Goal: Find specific page/section: Find specific page/section

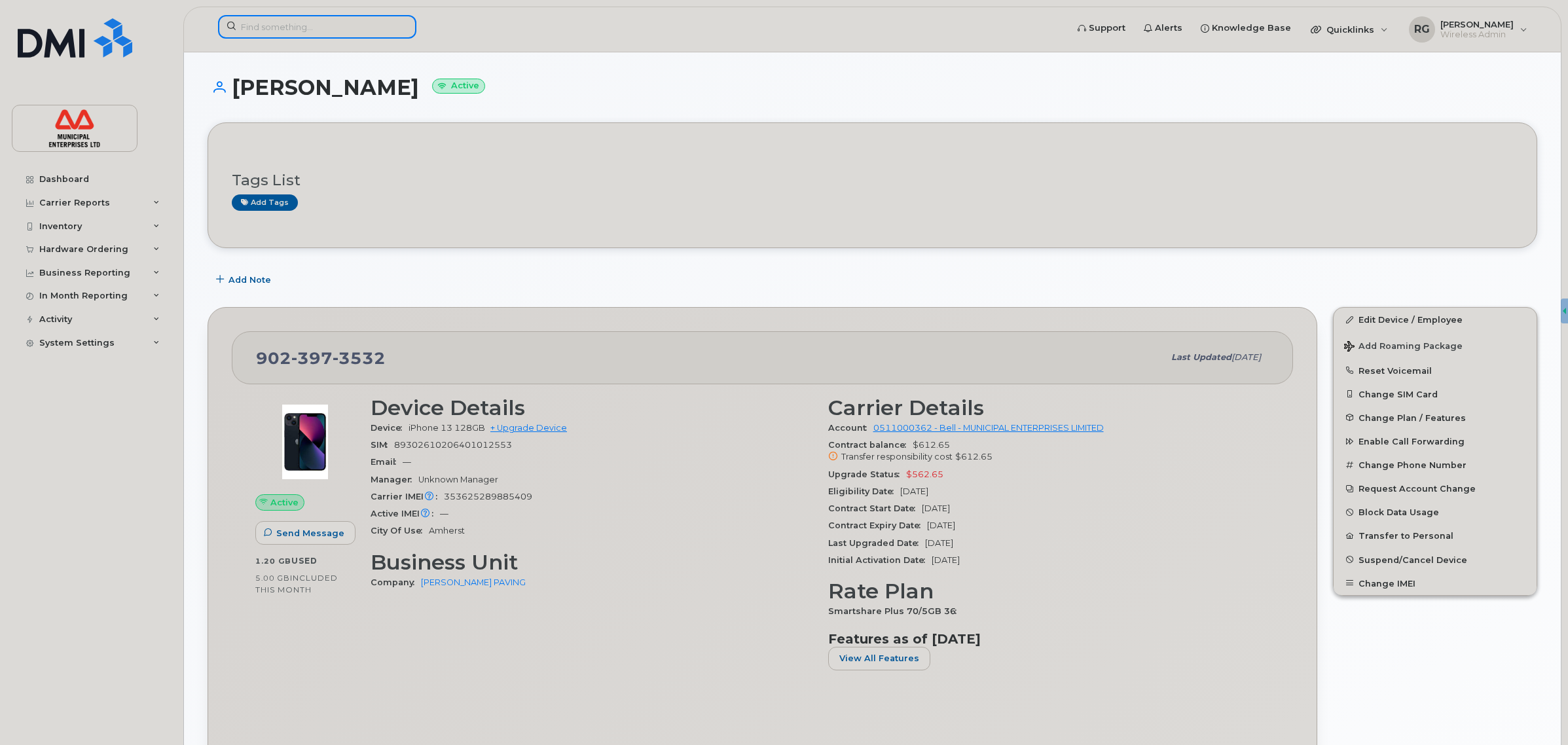
click at [292, 30] on input at bounding box center [316, 27] width 198 height 23
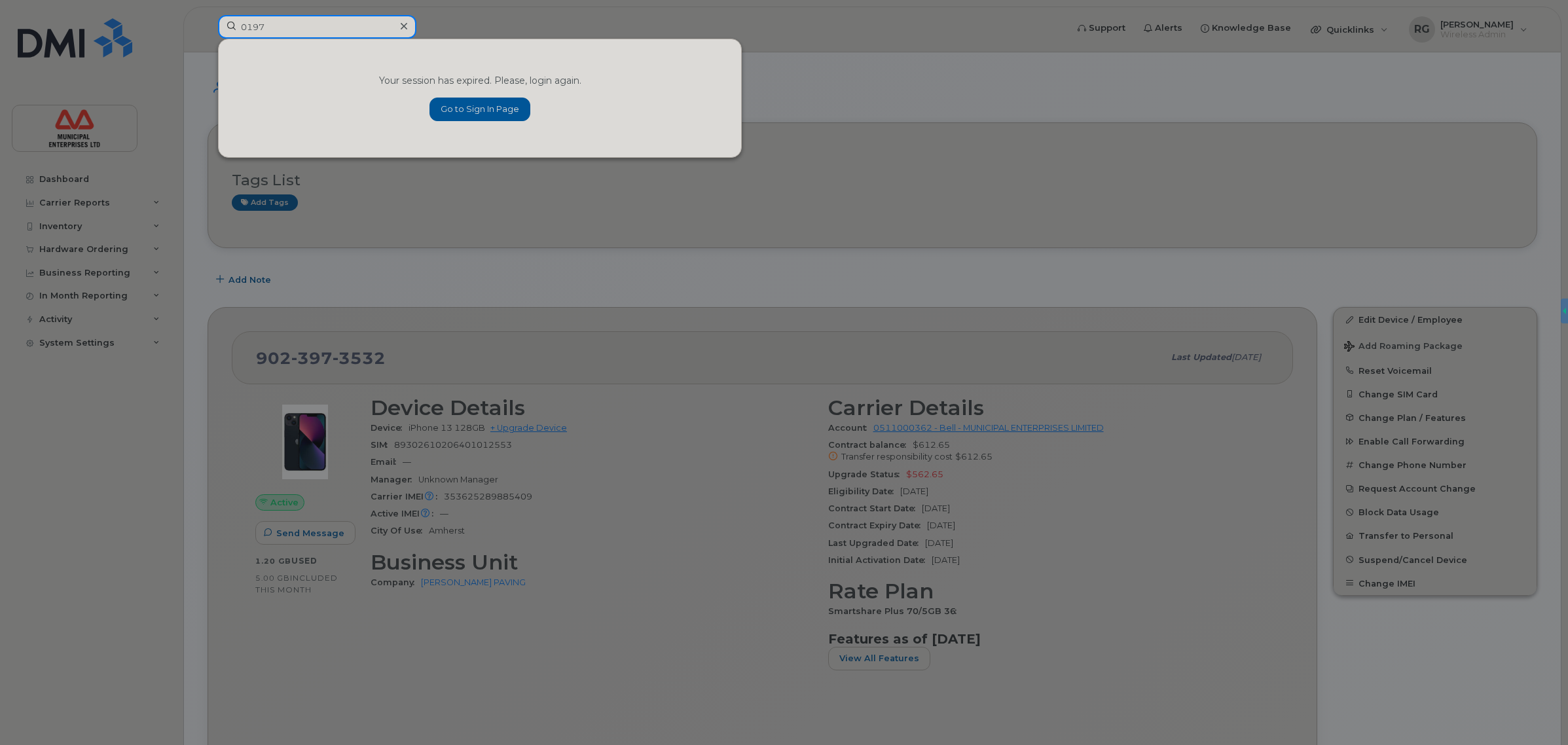
type input "0197"
click at [785, 96] on div at bounding box center [784, 372] width 1568 height 745
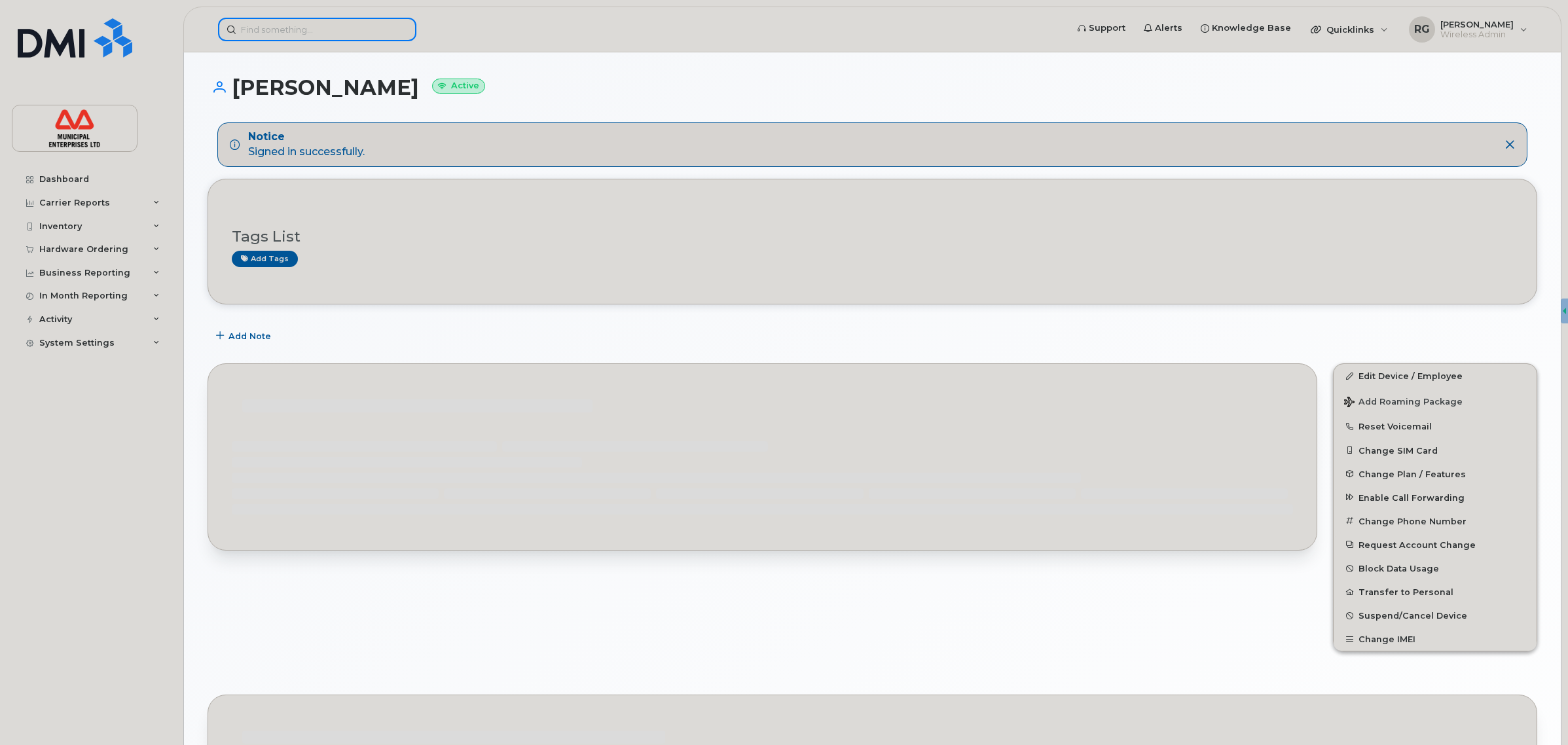
click at [299, 33] on input at bounding box center [316, 30] width 198 height 23
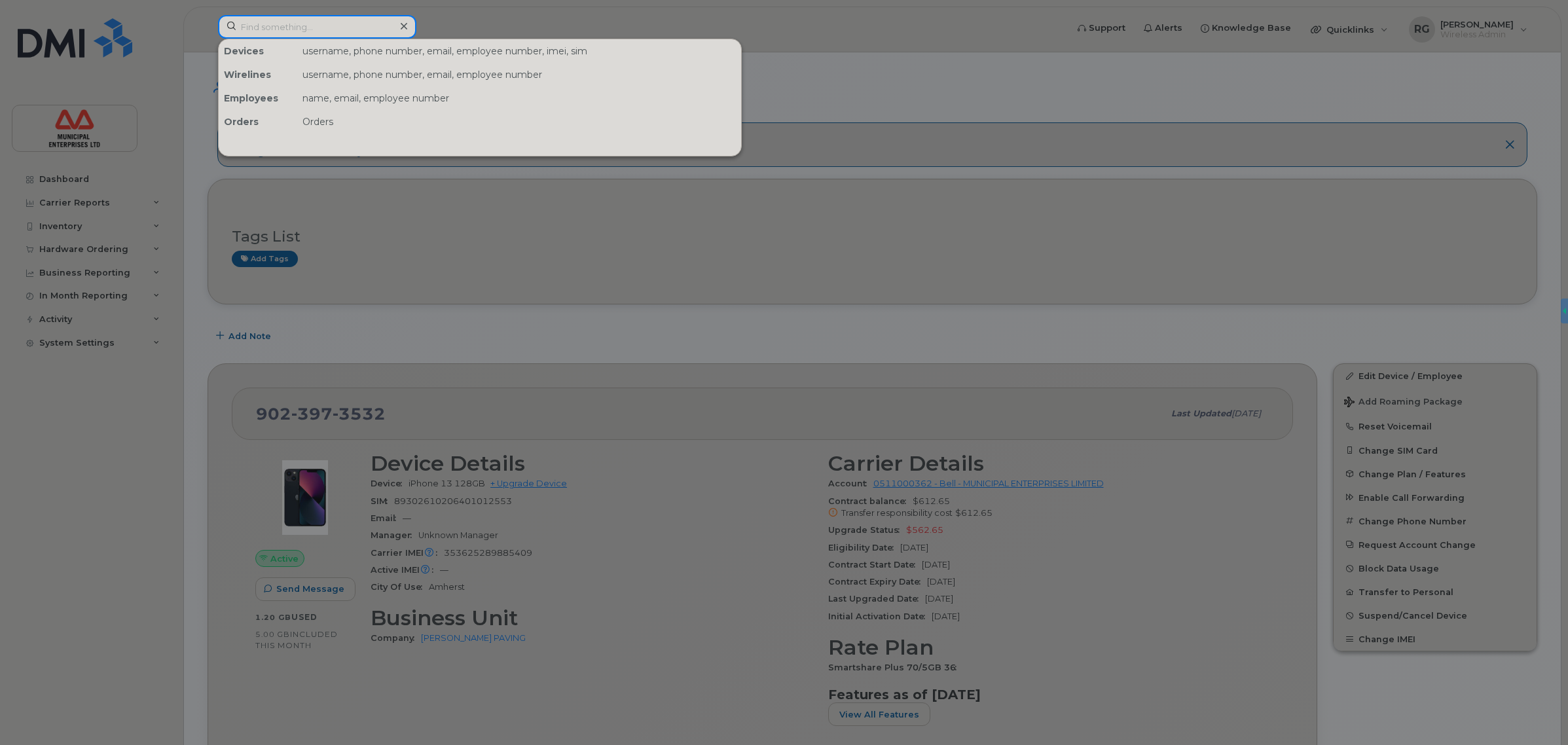
paste input "7826410197"
type input "7826410197"
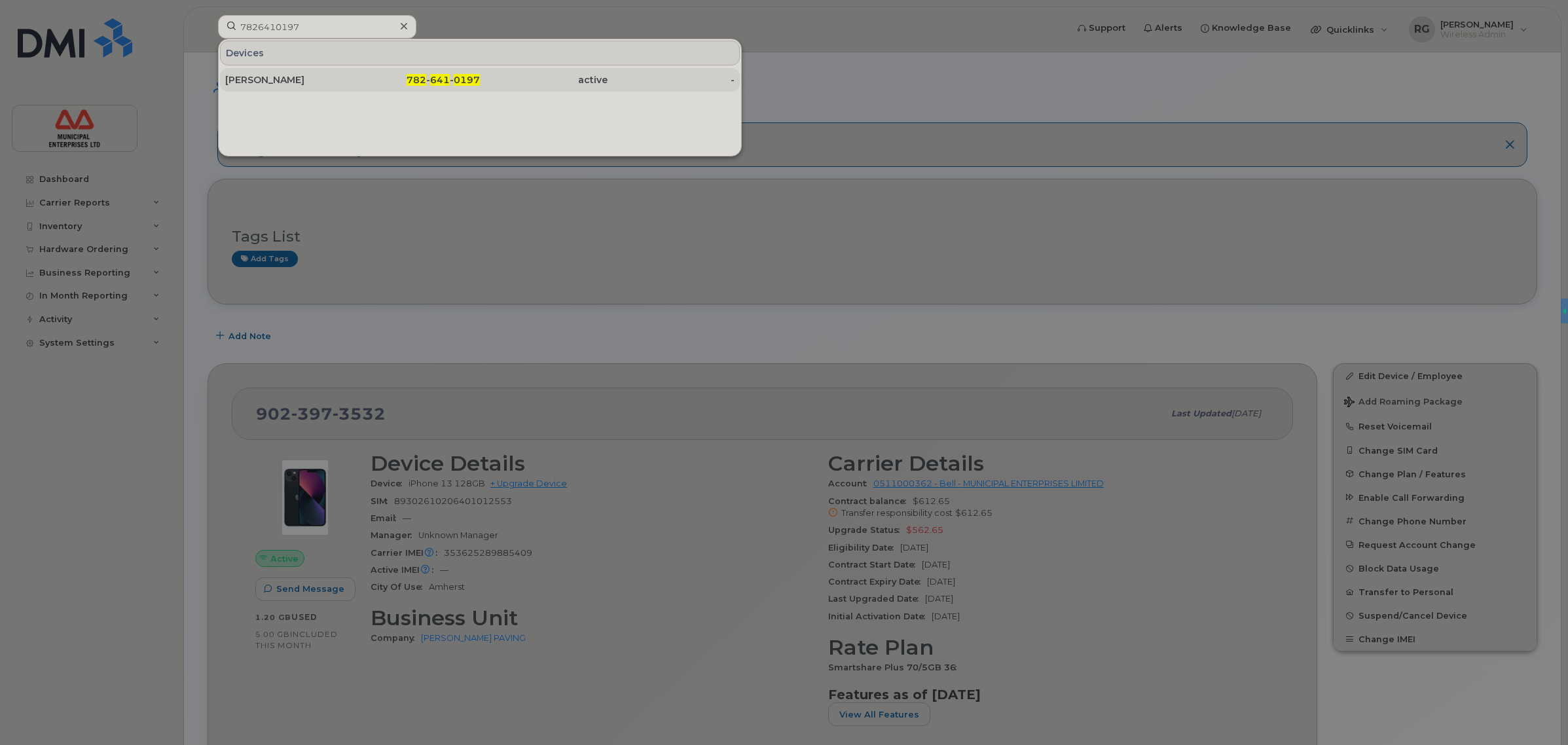
click at [386, 81] on div "782 - 641 - 0197" at bounding box center [417, 80] width 127 height 13
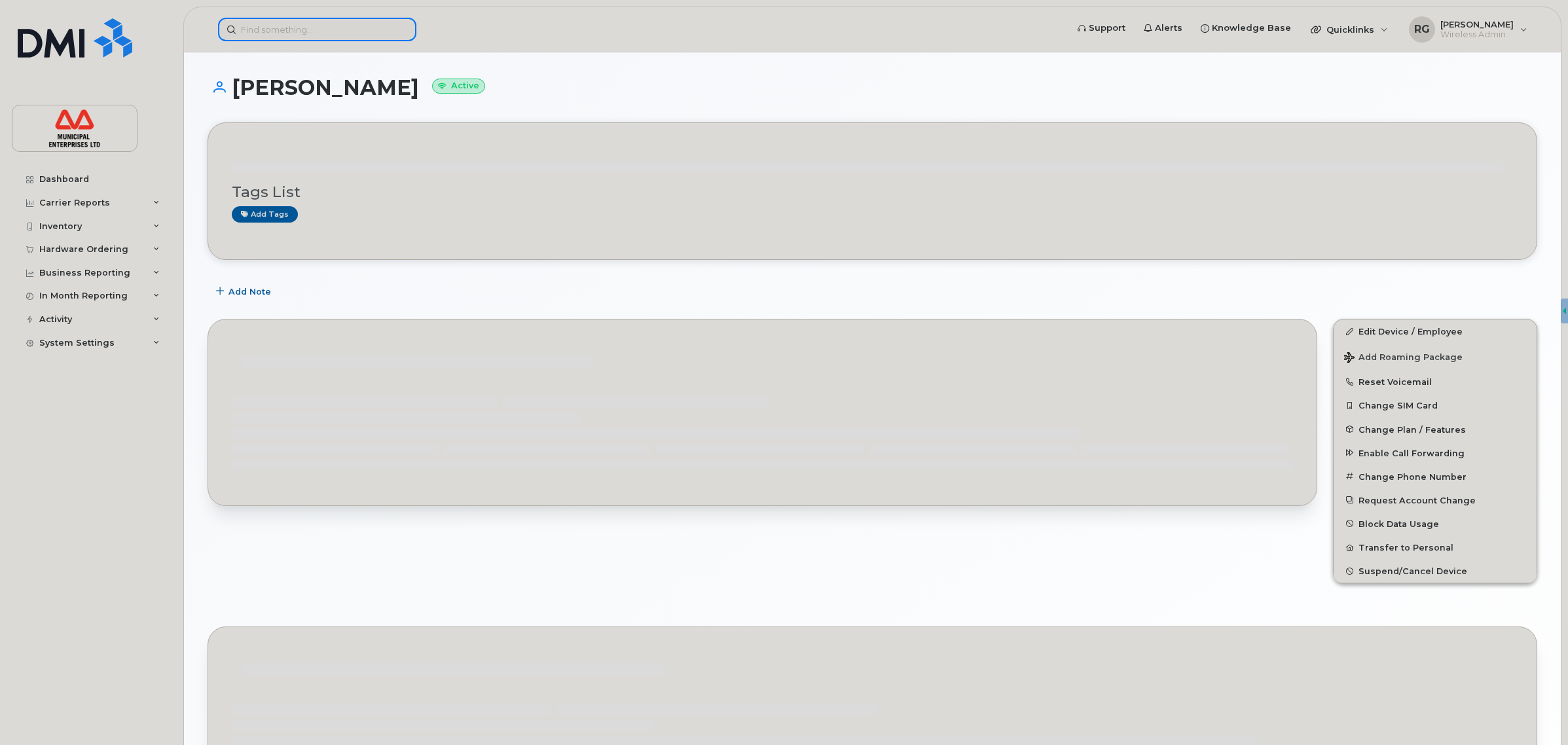
click at [282, 22] on input at bounding box center [316, 30] width 198 height 23
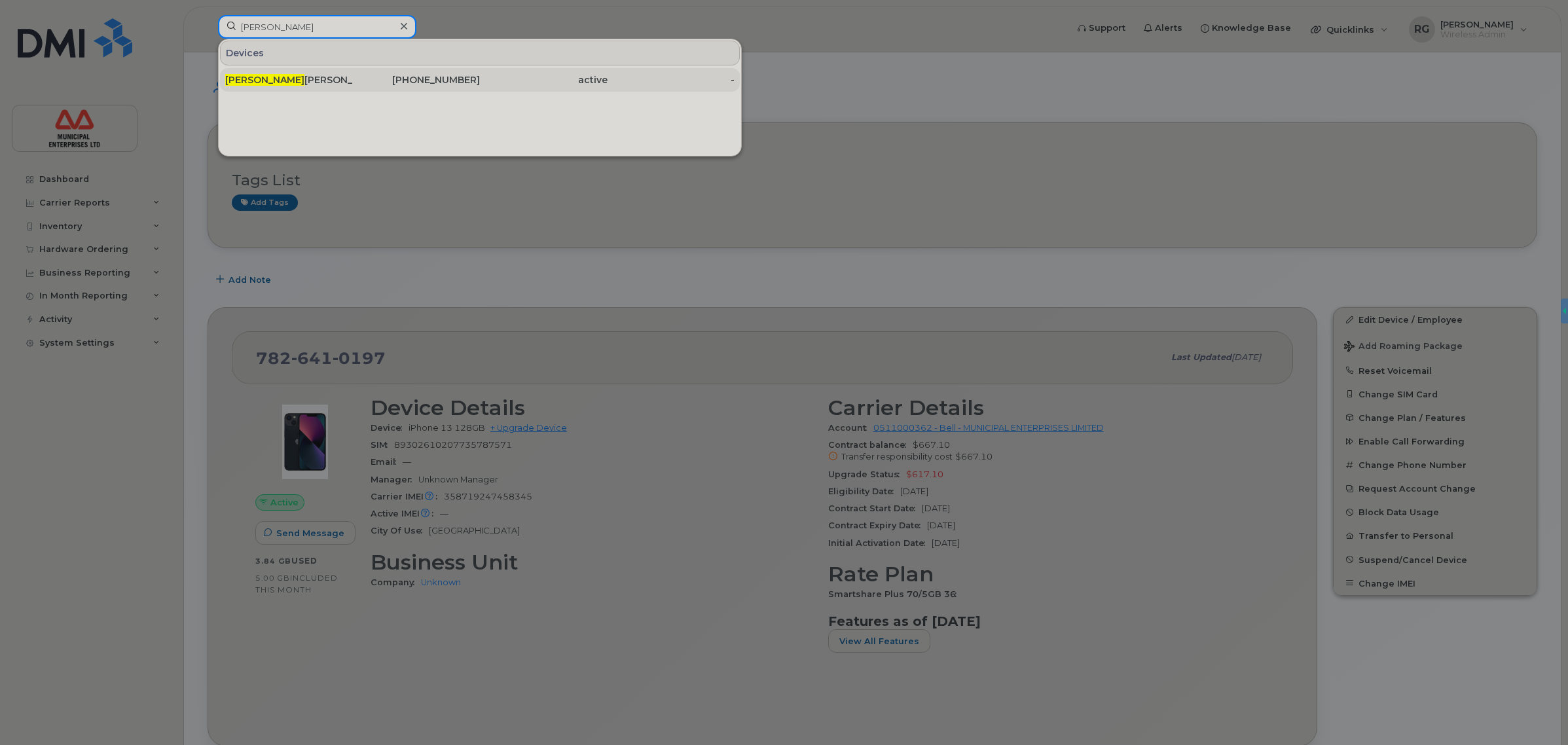
type input "audrey"
click at [450, 80] on div "902-890-3188" at bounding box center [417, 80] width 127 height 13
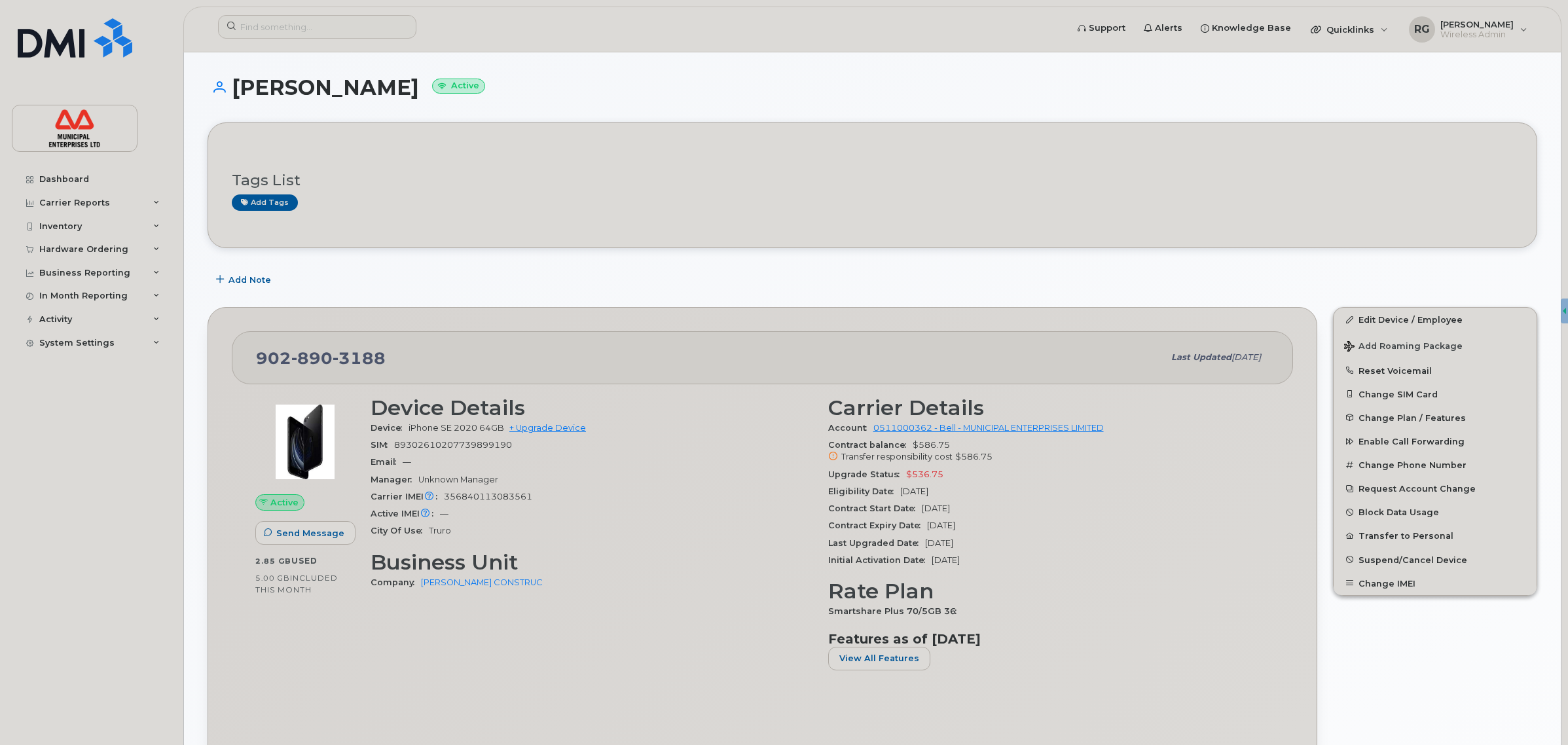
drag, startPoint x: 231, startPoint y: 83, endPoint x: 396, endPoint y: 96, distance: 165.5
click at [396, 96] on h1 "[PERSON_NAME] Active" at bounding box center [871, 88] width 1330 height 23
copy h1 "[PERSON_NAME]"
